Goal: Task Accomplishment & Management: Use online tool/utility

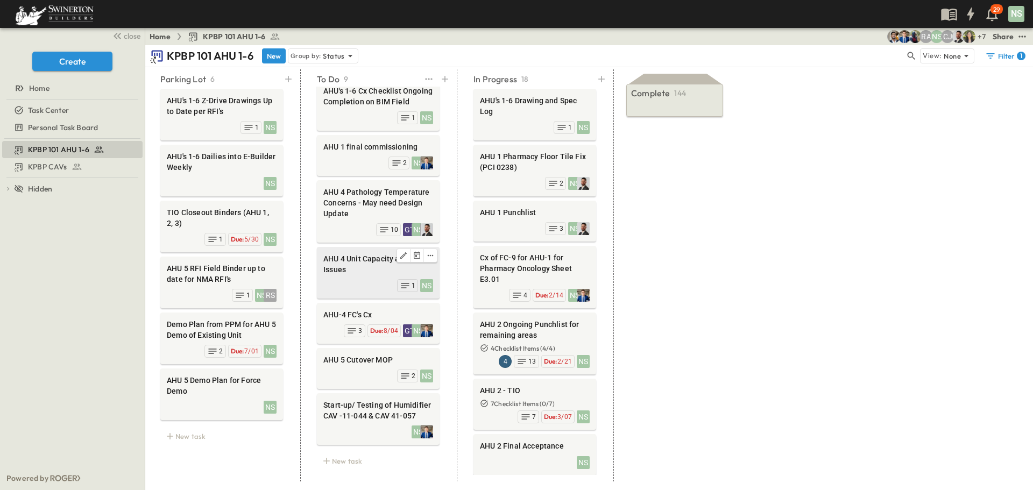
scroll to position [108, 0]
click at [347, 359] on div "AHU 5 Cutover MOP" at bounding box center [378, 361] width 110 height 13
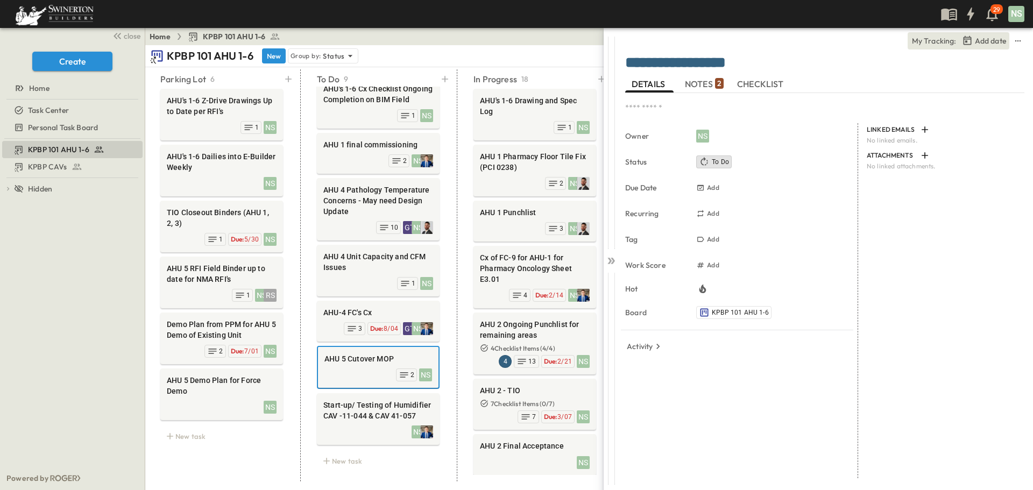
click at [694, 88] on span "NOTES 2" at bounding box center [704, 84] width 39 height 10
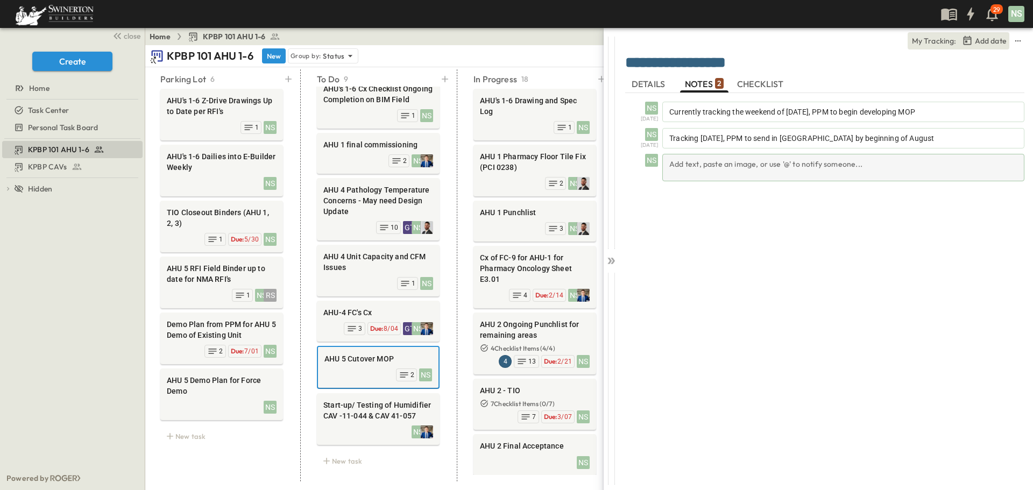
click at [751, 168] on div "Add text, paste an image, or use '@' to notify someone..." at bounding box center [843, 167] width 362 height 27
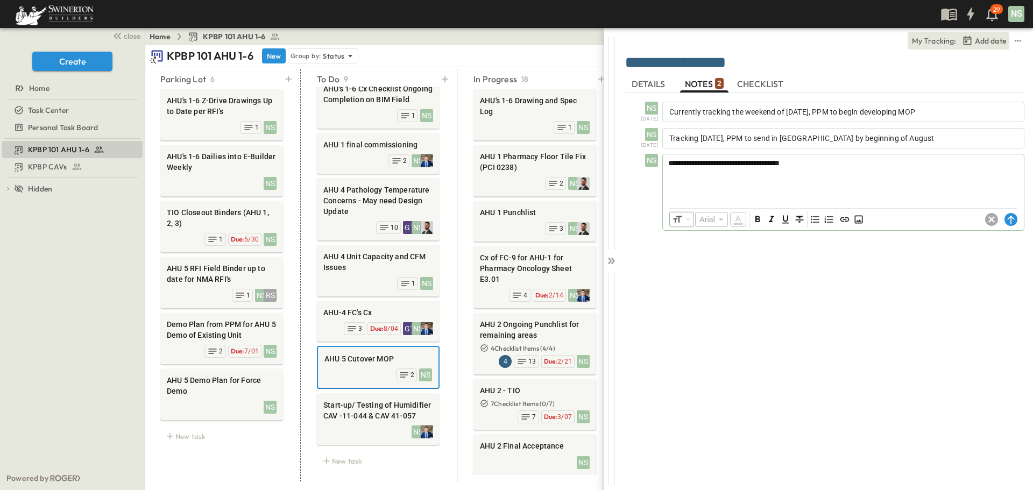
click at [766, 160] on span "**********" at bounding box center [723, 163] width 111 height 8
click at [1011, 221] on icon at bounding box center [1011, 219] width 13 height 13
click at [614, 257] on icon at bounding box center [611, 261] width 11 height 11
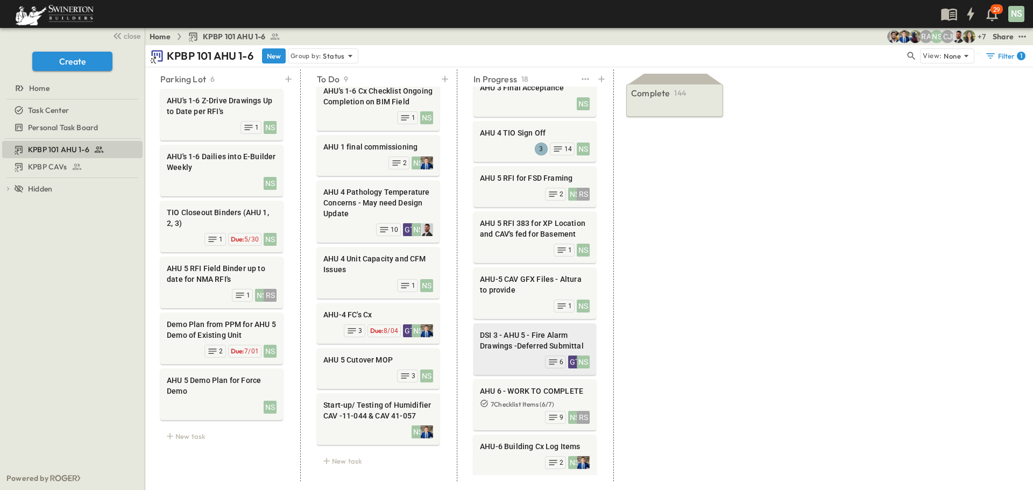
scroll to position [589, 0]
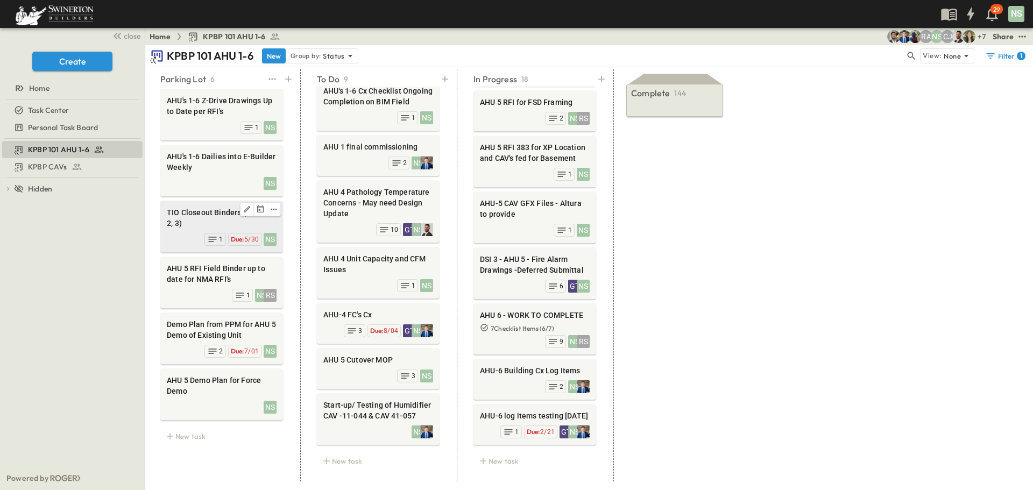
click at [194, 210] on span "TIO Closeout Binders (AHU 1, 2, 3)" at bounding box center [222, 218] width 110 height 22
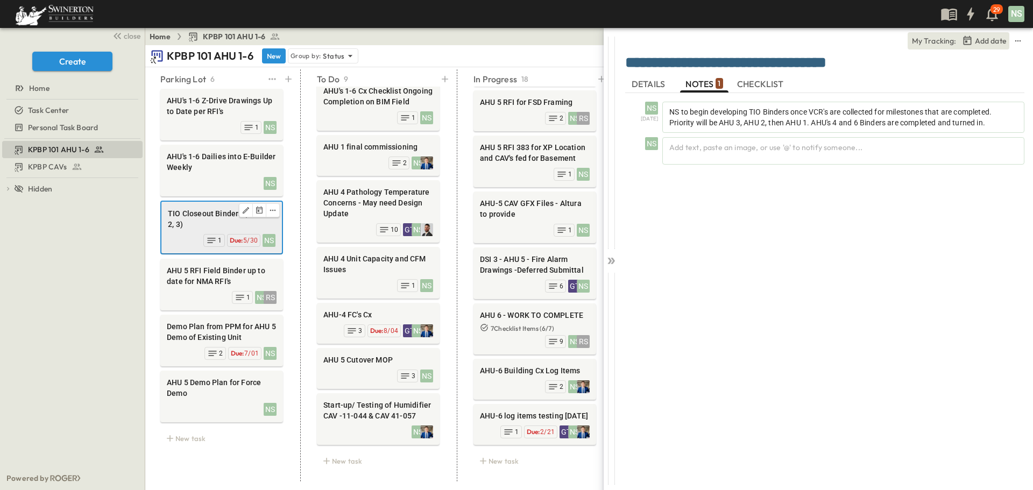
click at [261, 241] on div "NS Due: 5/30 1" at bounding box center [222, 239] width 108 height 15
click at [248, 240] on span "5/30" at bounding box center [250, 241] width 15 height 8
click at [637, 89] on span "DETAILS" at bounding box center [650, 84] width 36 height 10
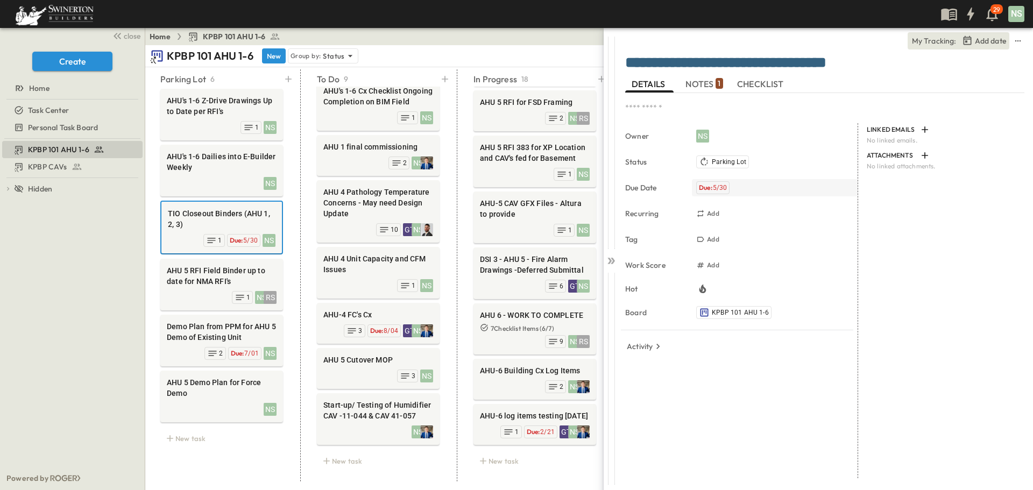
click at [710, 188] on span "Due:" at bounding box center [705, 188] width 13 height 8
click at [846, 204] on icon "Next month" at bounding box center [842, 206] width 13 height 9
click at [846, 205] on icon "Next month" at bounding box center [842, 206] width 13 height 9
click at [846, 208] on icon "Next month" at bounding box center [842, 206] width 13 height 9
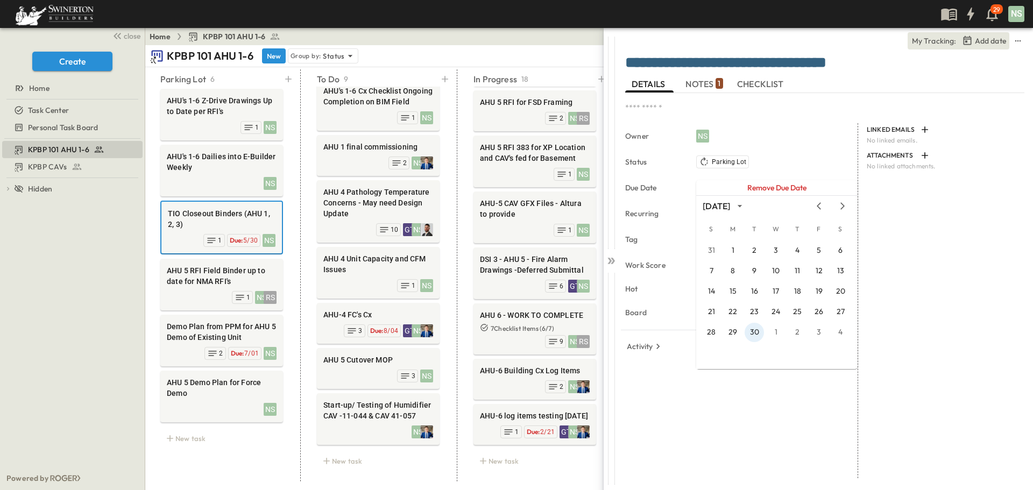
click at [751, 333] on button "30" at bounding box center [754, 332] width 19 height 19
click at [608, 259] on icon at bounding box center [611, 261] width 11 height 11
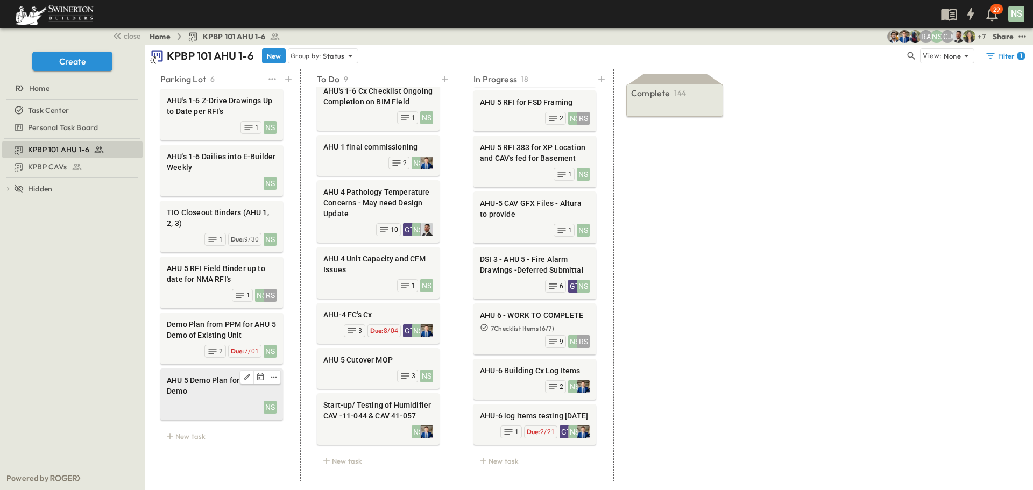
click at [207, 385] on span "AHU 5 Demo Plan for Force Demo" at bounding box center [222, 386] width 110 height 22
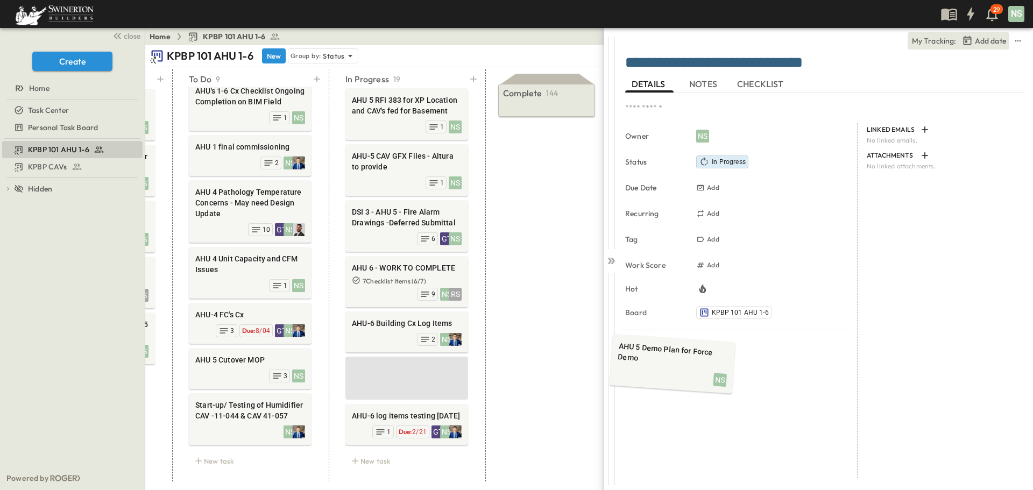
scroll to position [637, 8]
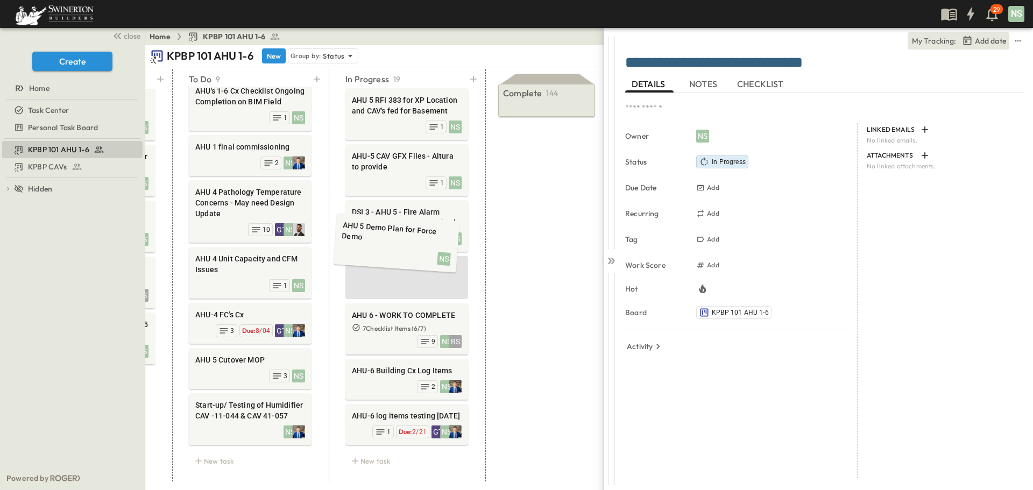
drag, startPoint x: 198, startPoint y: 386, endPoint x: 373, endPoint y: 234, distance: 231.6
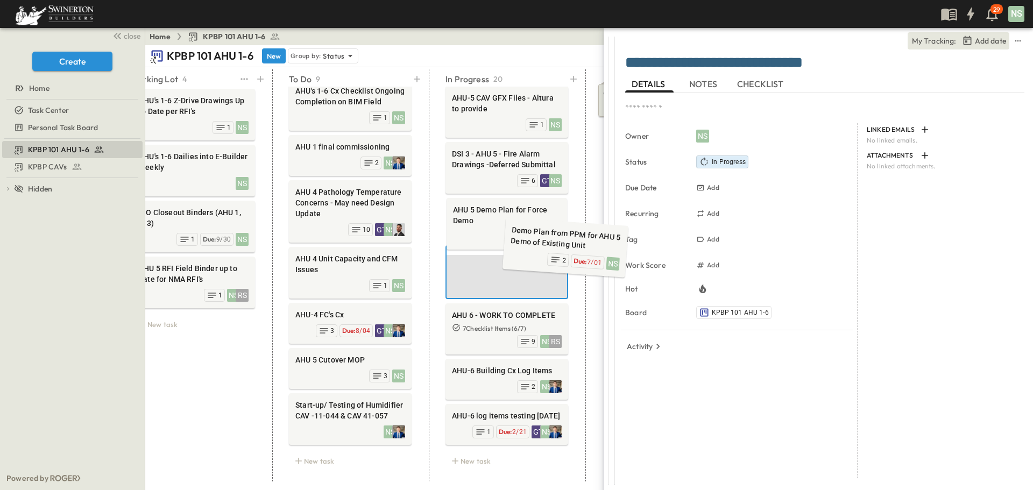
scroll to position [0, 31]
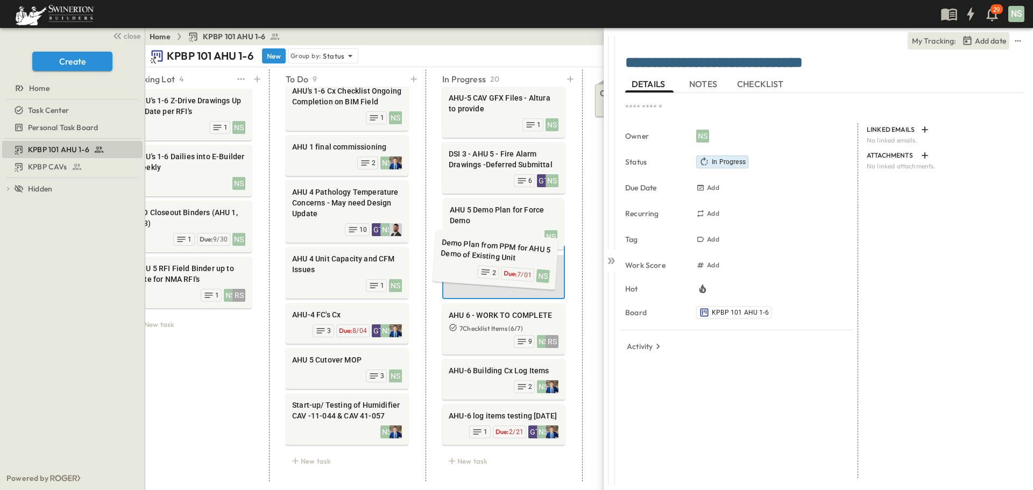
drag, startPoint x: 185, startPoint y: 334, endPoint x: 458, endPoint y: 257, distance: 284.2
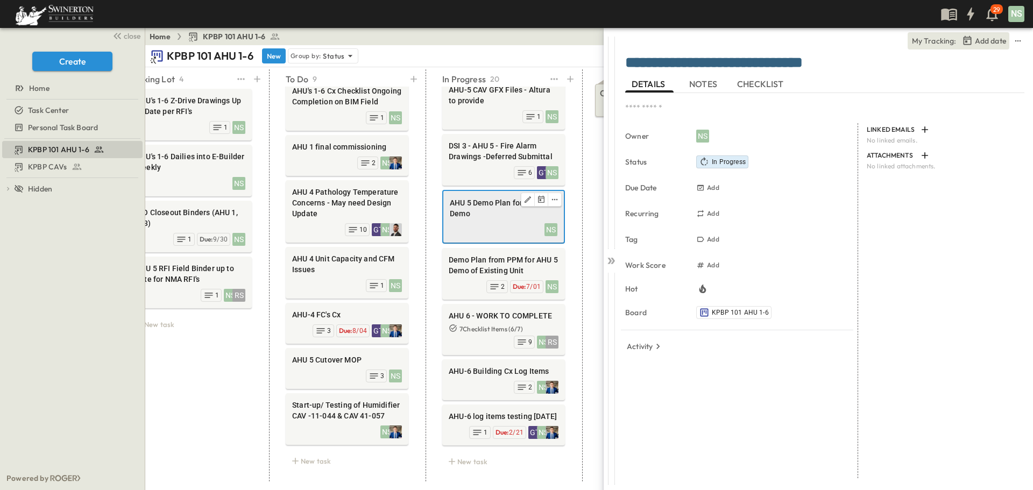
scroll to position [637, 8]
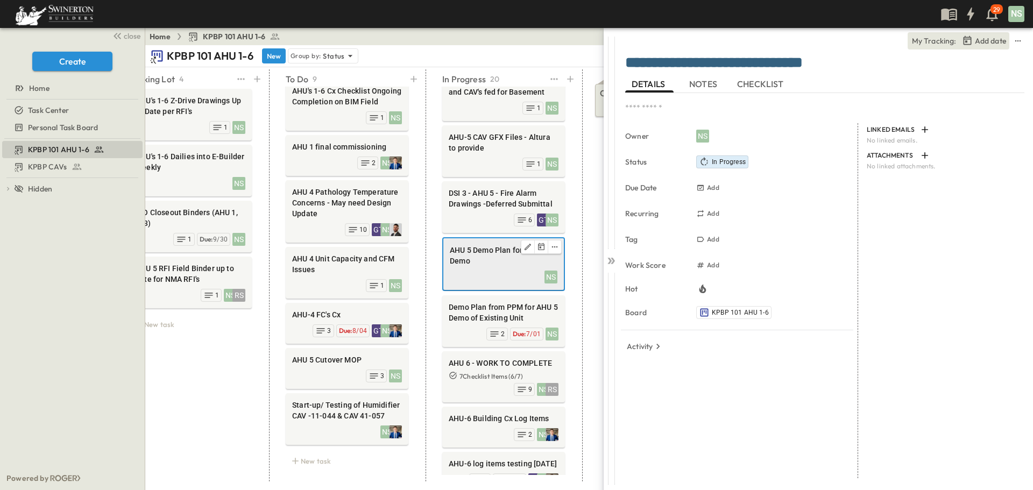
click at [458, 257] on span "AHU 5 Demo Plan for Force Demo" at bounding box center [504, 256] width 108 height 22
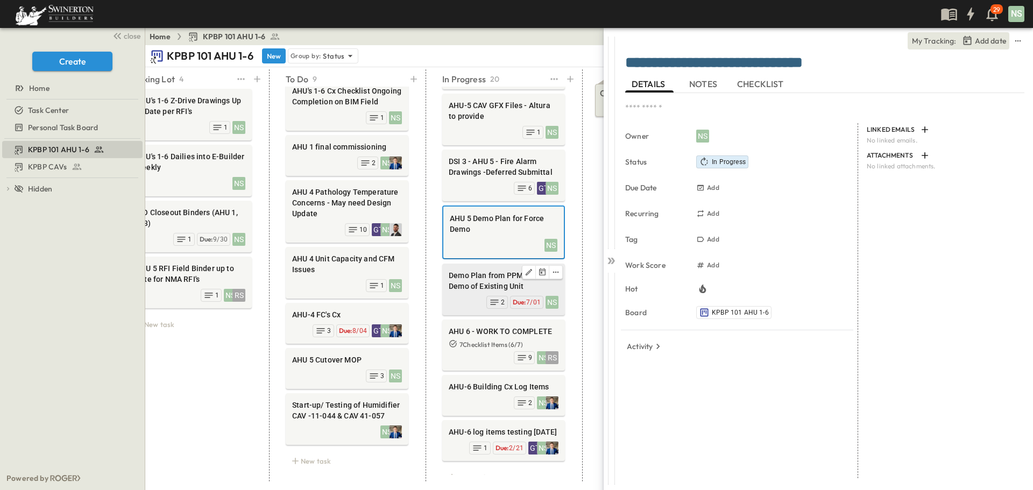
scroll to position [650, 8]
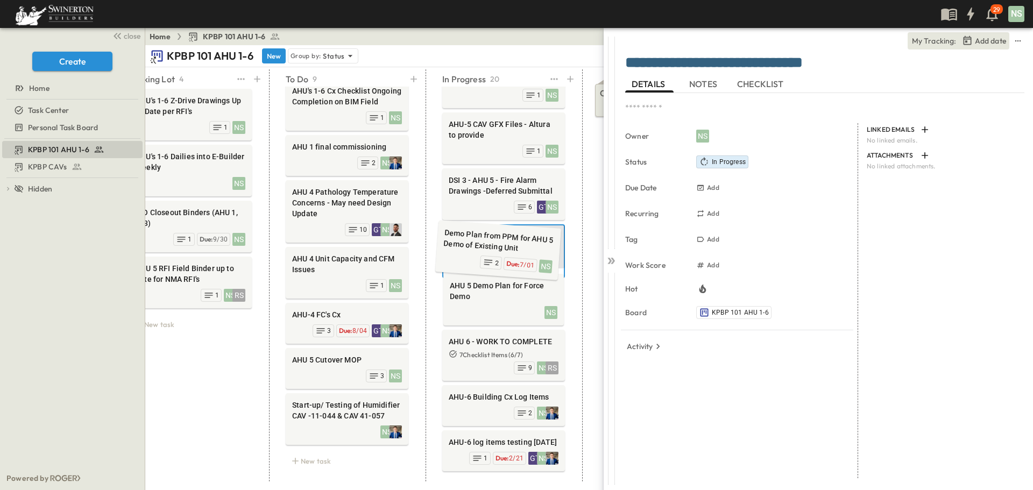
drag, startPoint x: 468, startPoint y: 313, endPoint x: 471, endPoint y: 255, distance: 58.2
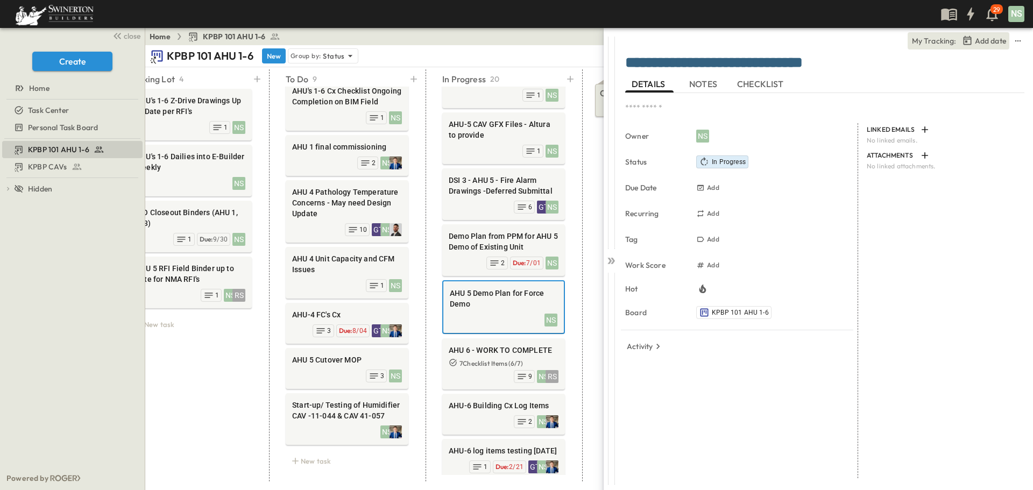
scroll to position [0, 0]
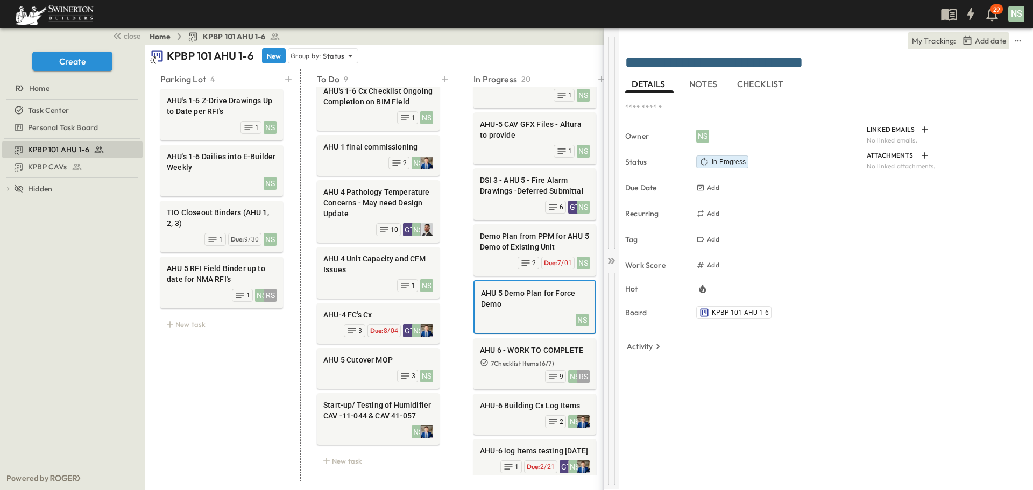
click at [609, 256] on icon at bounding box center [611, 261] width 11 height 11
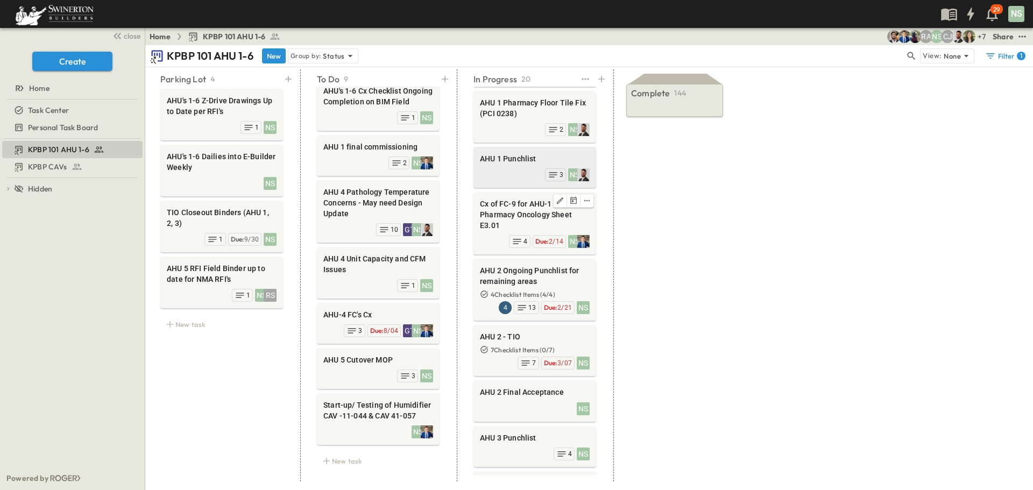
scroll to position [0, 8]
